Goal: Transaction & Acquisition: Purchase product/service

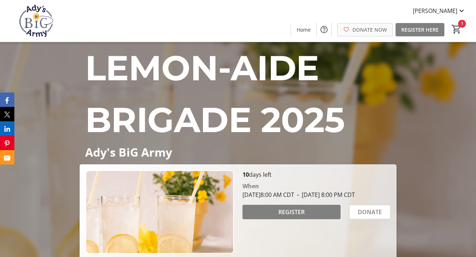
click at [354, 34] on span at bounding box center [365, 29] width 55 height 17
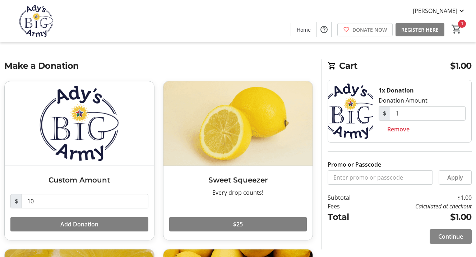
click at [445, 231] on span at bounding box center [451, 235] width 42 height 17
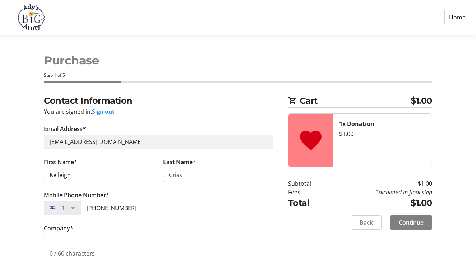
select select "US"
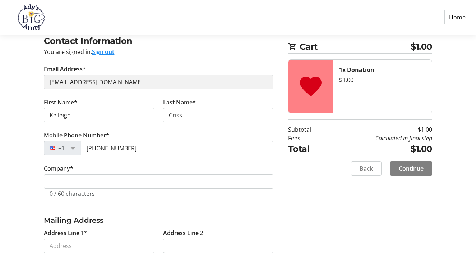
scroll to position [200, 0]
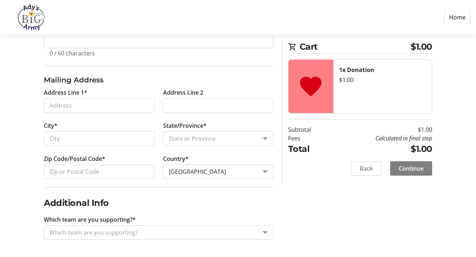
click at [112, 232] on input "Which team are you supporting?*" at bounding box center [153, 232] width 207 height 9
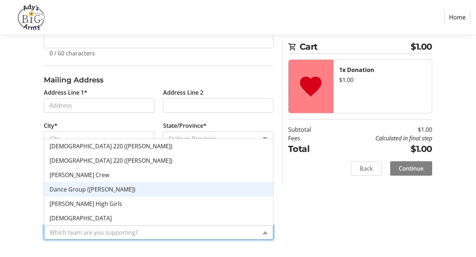
scroll to position [187, 0]
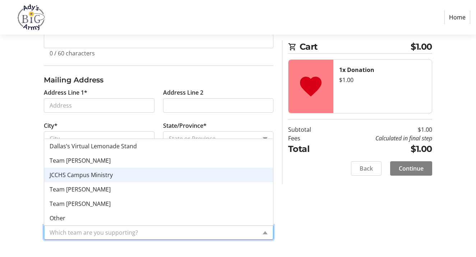
click at [4, 151] on div "Contact Information You are signed in. Sign out Email Address* [PERSON_NAME][EM…" at bounding box center [238, 75] width 476 height 362
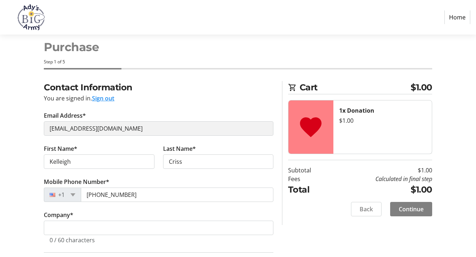
scroll to position [1, 0]
